Goal: Task Accomplishment & Management: Manage account settings

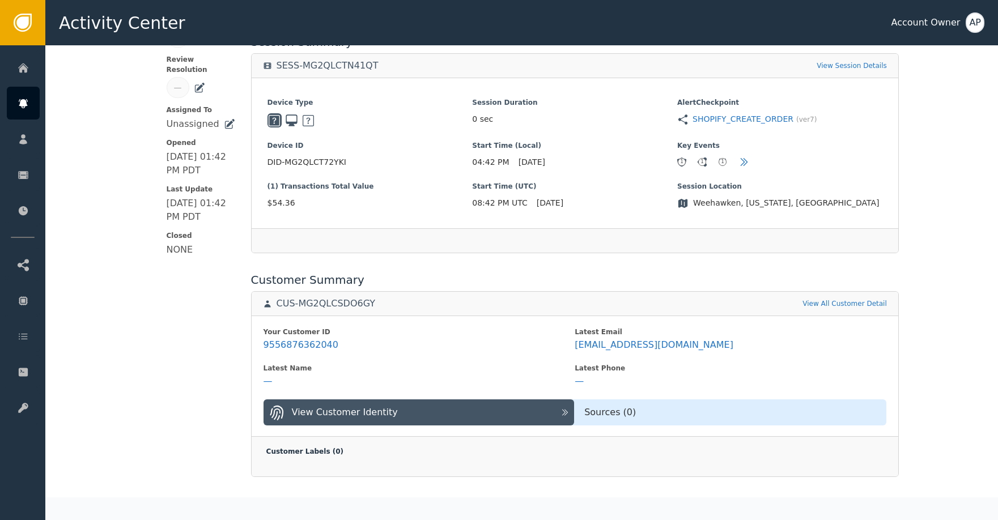
scroll to position [228, 0]
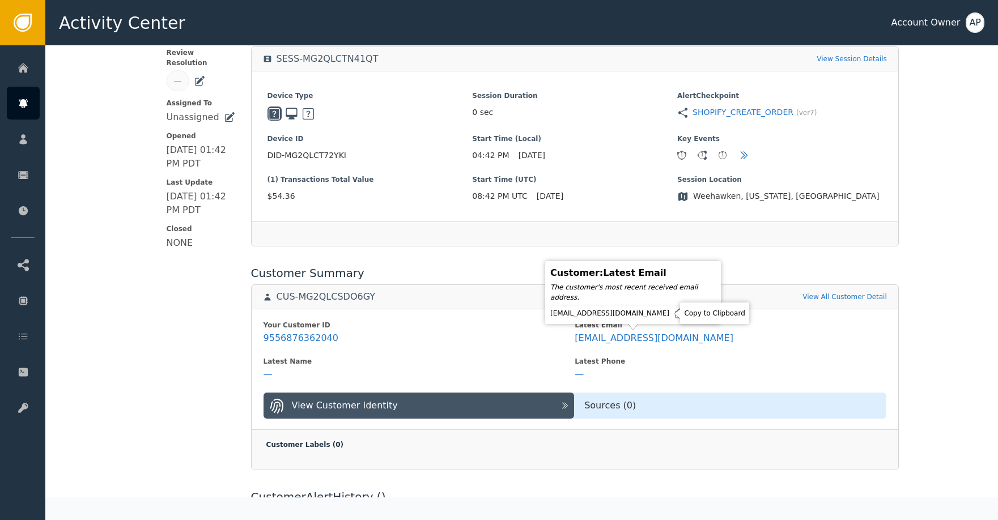
drag, startPoint x: 668, startPoint y: 315, endPoint x: 668, endPoint y: 307, distance: 8.0
click at [674, 315] on icon at bounding box center [679, 313] width 11 height 11
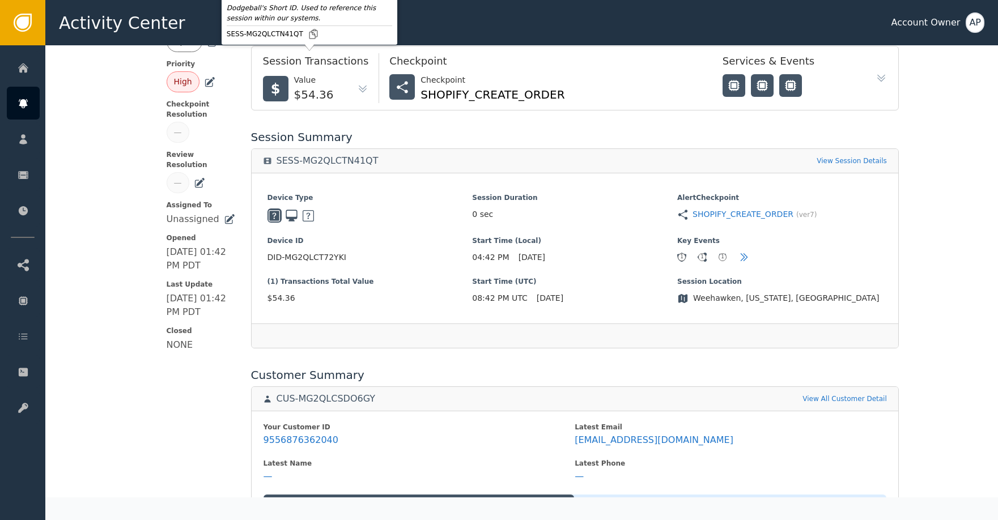
scroll to position [0, 0]
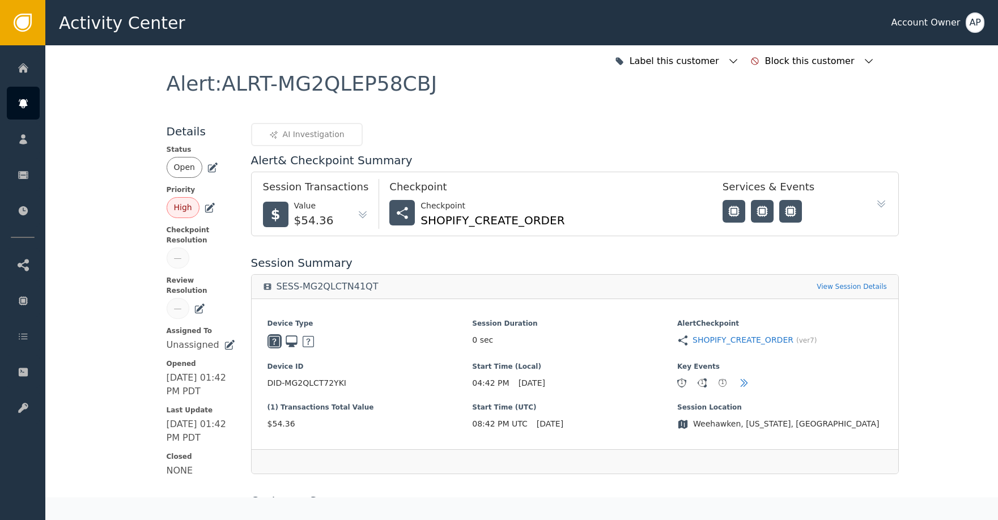
click at [207, 168] on icon at bounding box center [212, 167] width 11 height 11
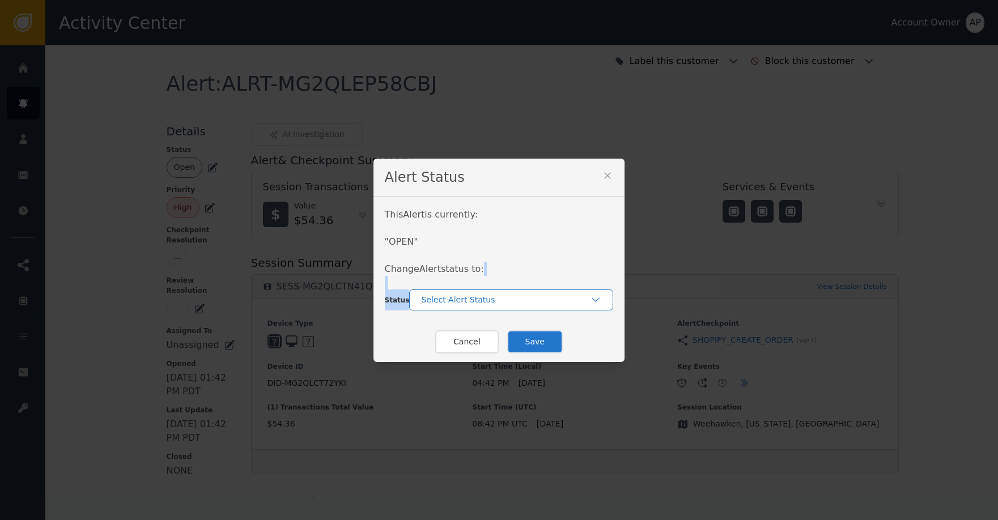
drag, startPoint x: 479, startPoint y: 289, endPoint x: 494, endPoint y: 300, distance: 19.0
click at [482, 291] on div "This Alert is currently: " OPEN " Change Alert status to: Status Select Alert S…" at bounding box center [500, 259] width 252 height 125
drag, startPoint x: 497, startPoint y: 302, endPoint x: 507, endPoint y: 312, distance: 14.8
click at [497, 303] on div "Select Alert Status" at bounding box center [505, 300] width 169 height 12
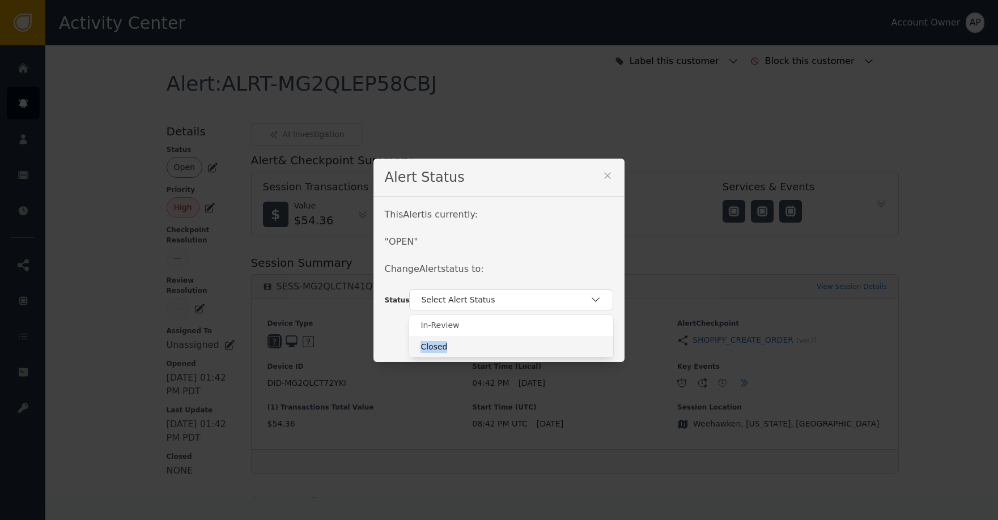
drag, startPoint x: 509, startPoint y: 331, endPoint x: 513, endPoint y: 343, distance: 12.5
click at [511, 342] on div "In-Review Closed" at bounding box center [511, 336] width 204 height 43
click at [513, 344] on div "Closed" at bounding box center [511, 347] width 181 height 12
click at [529, 346] on button "Save" at bounding box center [535, 341] width 56 height 23
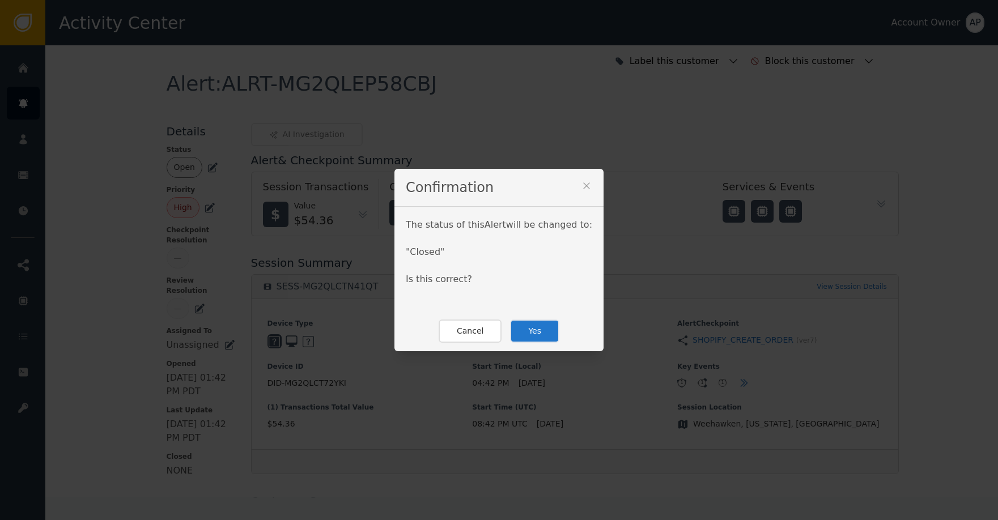
drag, startPoint x: 549, startPoint y: 333, endPoint x: 542, endPoint y: 303, distance: 30.7
click at [548, 332] on button "Yes" at bounding box center [534, 331] width 49 height 23
